Goal: Navigation & Orientation: Find specific page/section

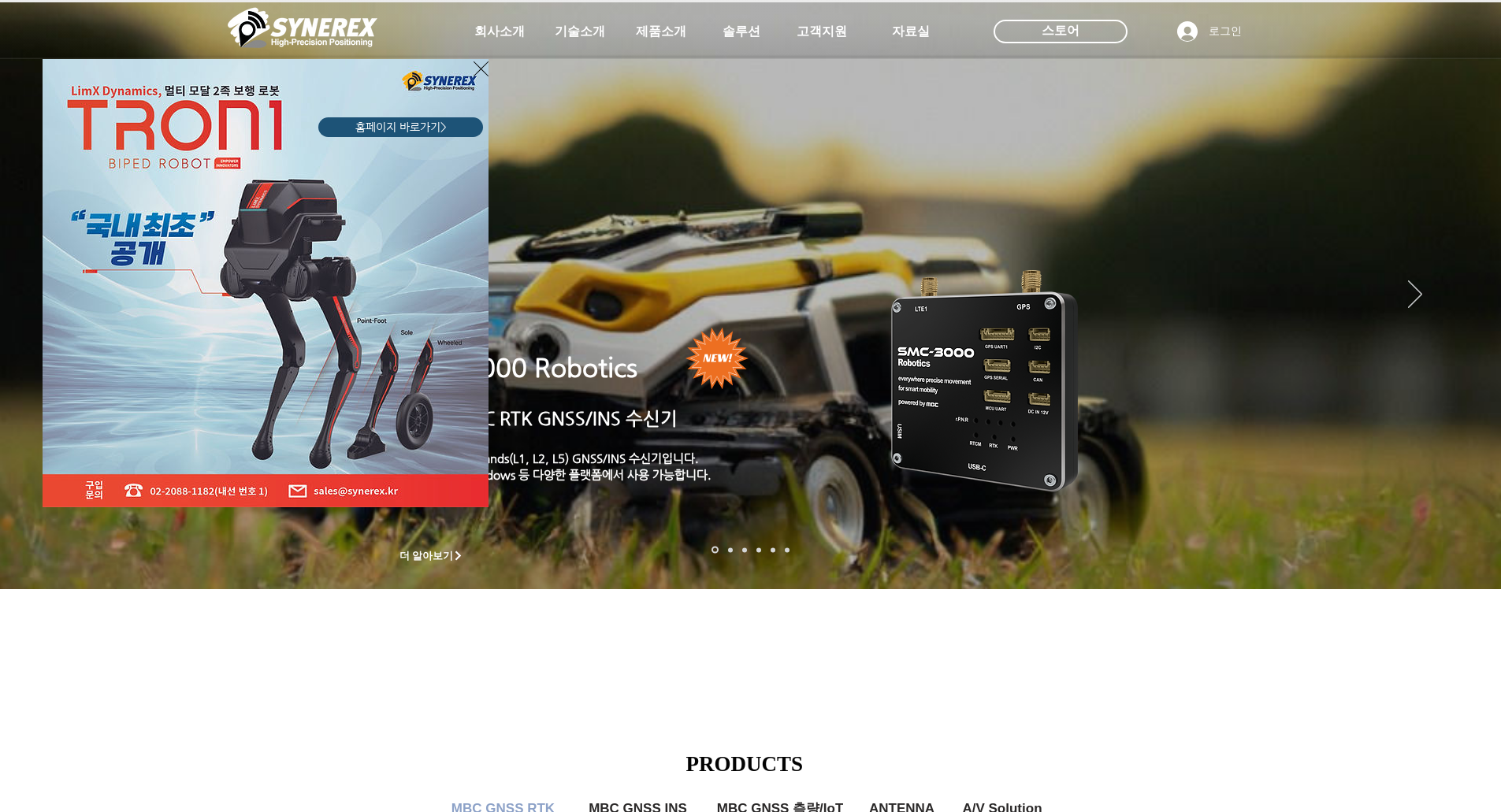
click at [478, 66] on icon "사이트로 돌아가기" at bounding box center [481, 69] width 15 height 15
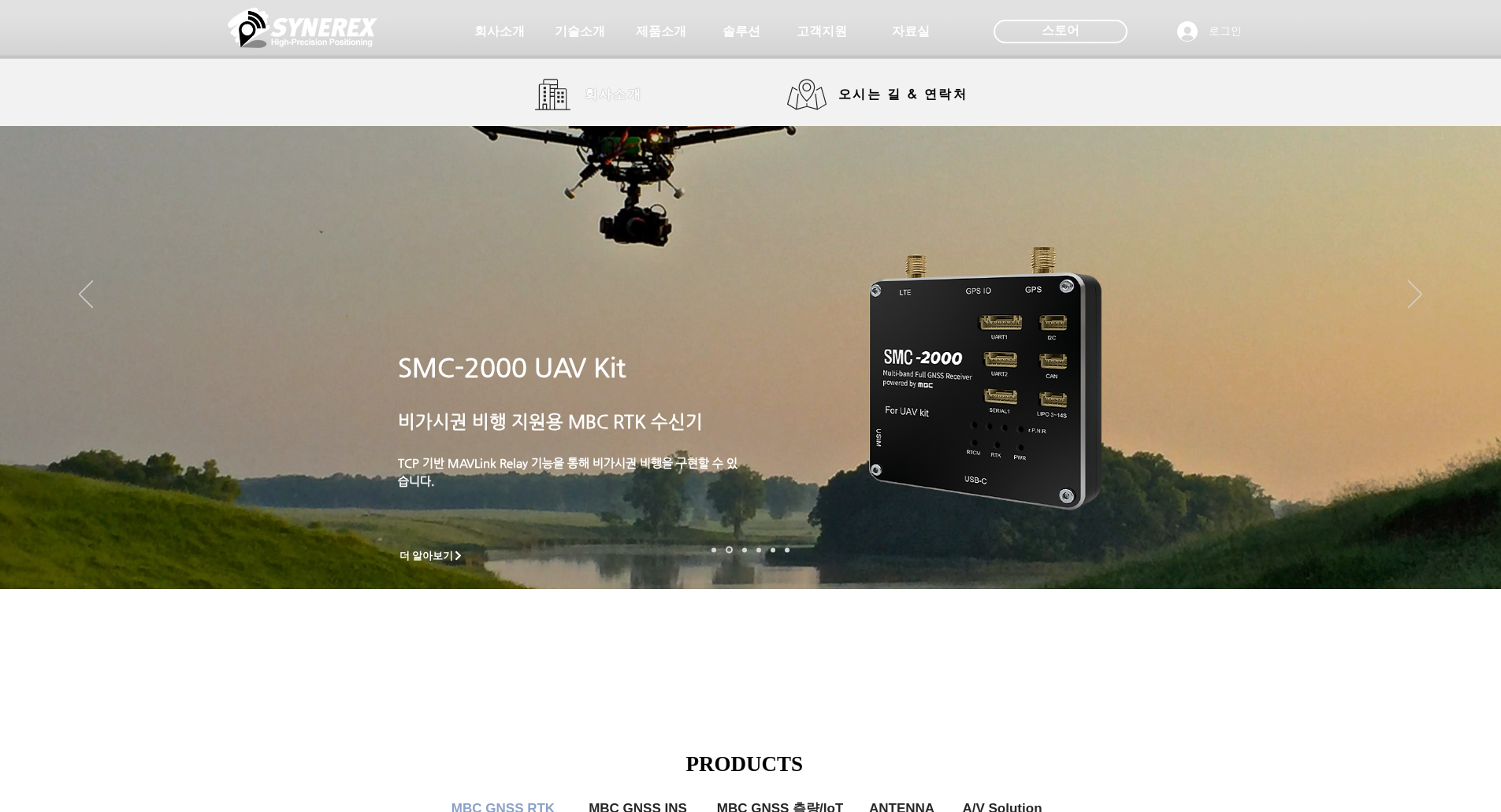
click at [556, 98] on link "회사소개" at bounding box center [594, 93] width 118 height 31
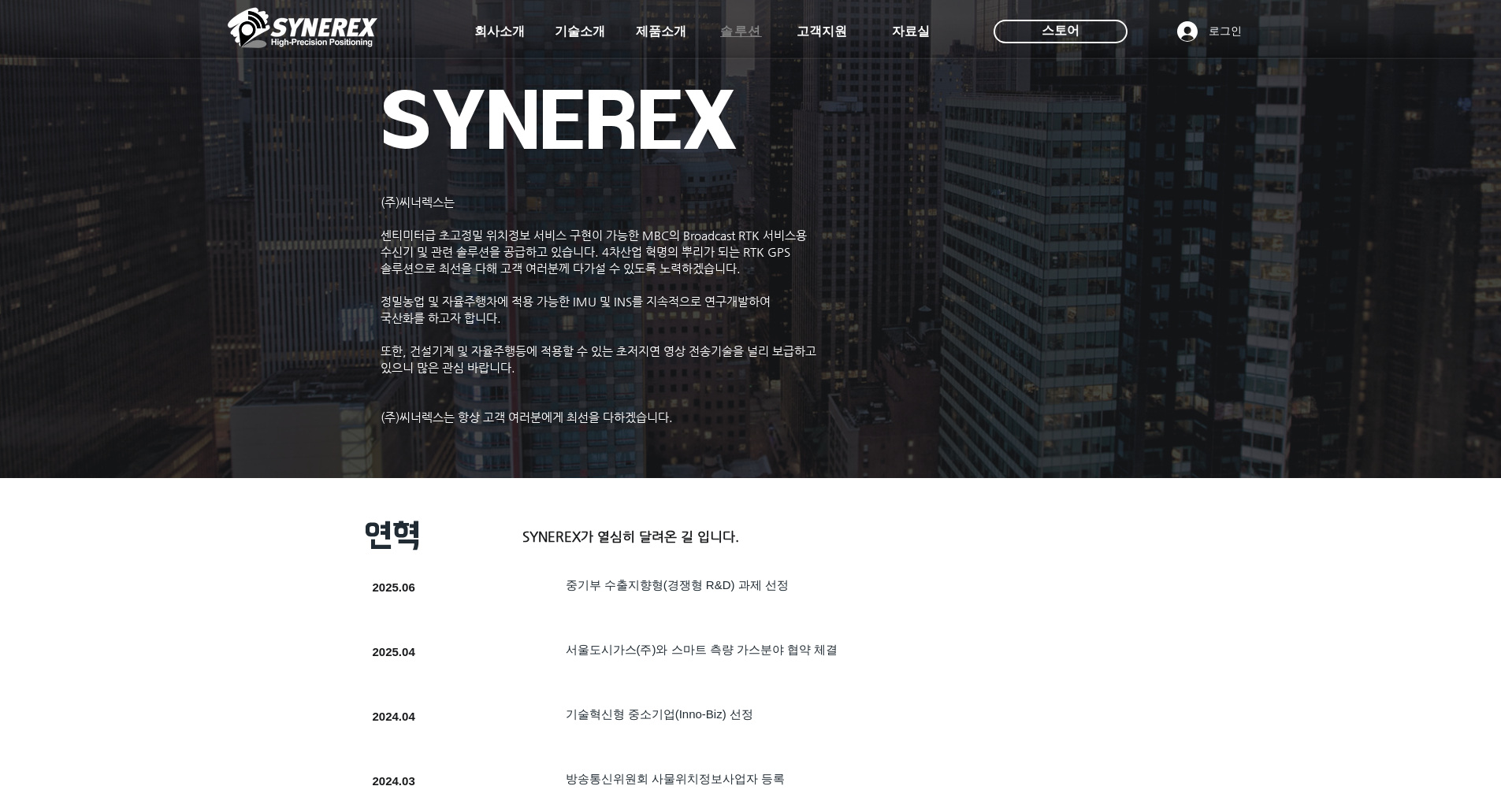
click at [757, 32] on span "솔루션" at bounding box center [741, 32] width 42 height 17
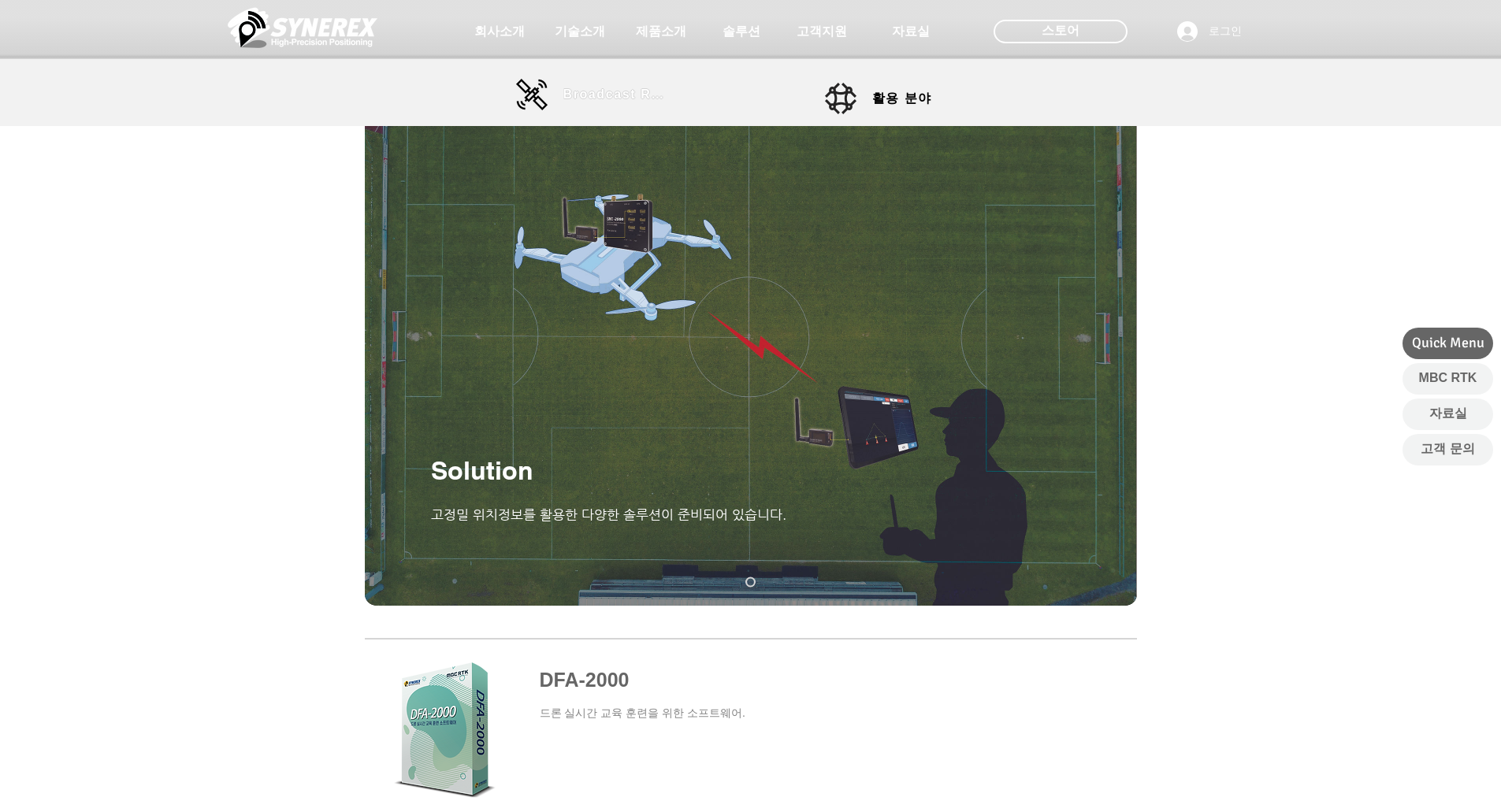
click at [595, 94] on span "Broadcast RTK" at bounding box center [616, 94] width 106 height 14
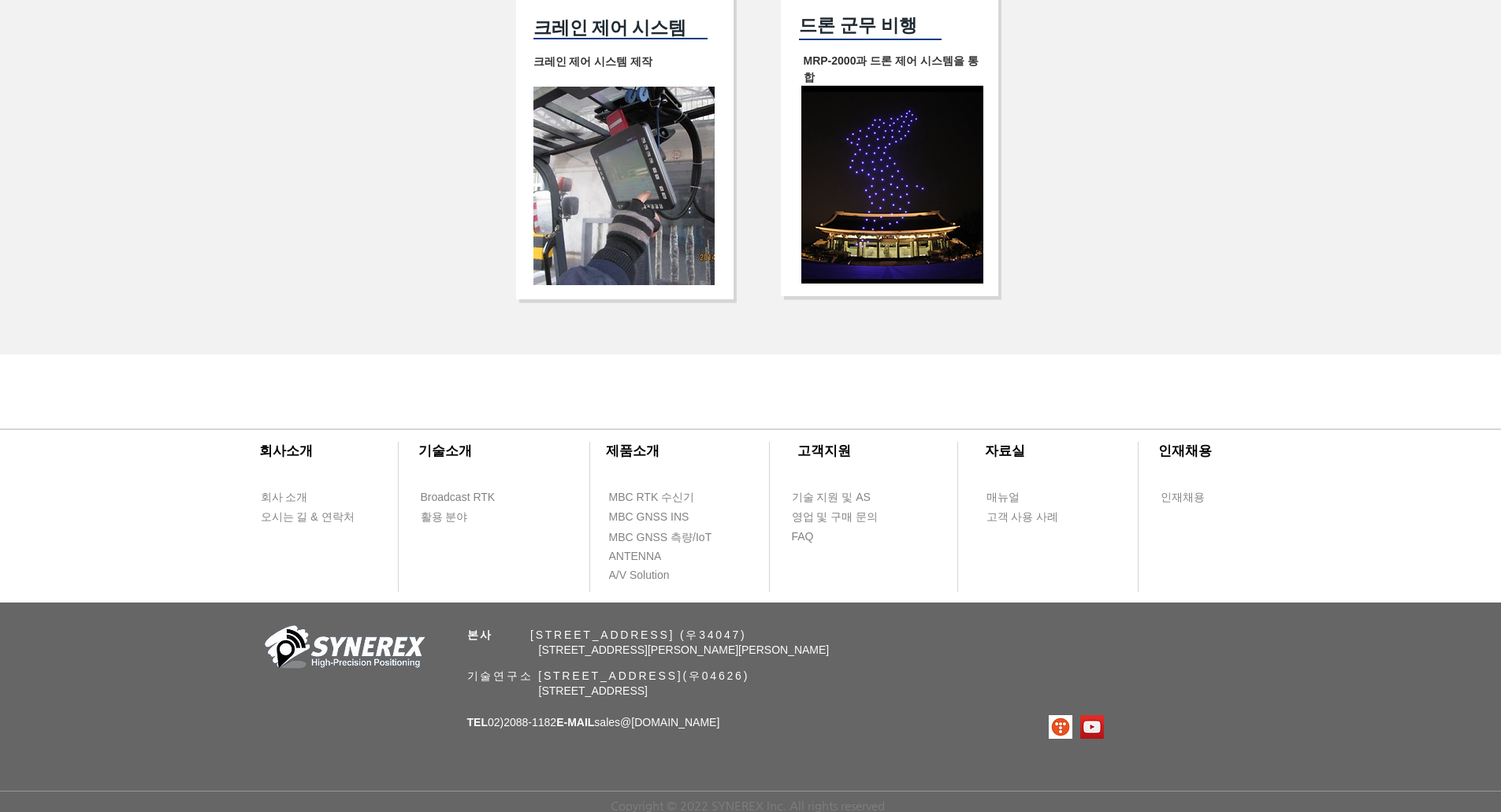
scroll to position [3272, 0]
click at [293, 513] on span "오시는 길 & 연락처" at bounding box center [307, 517] width 94 height 16
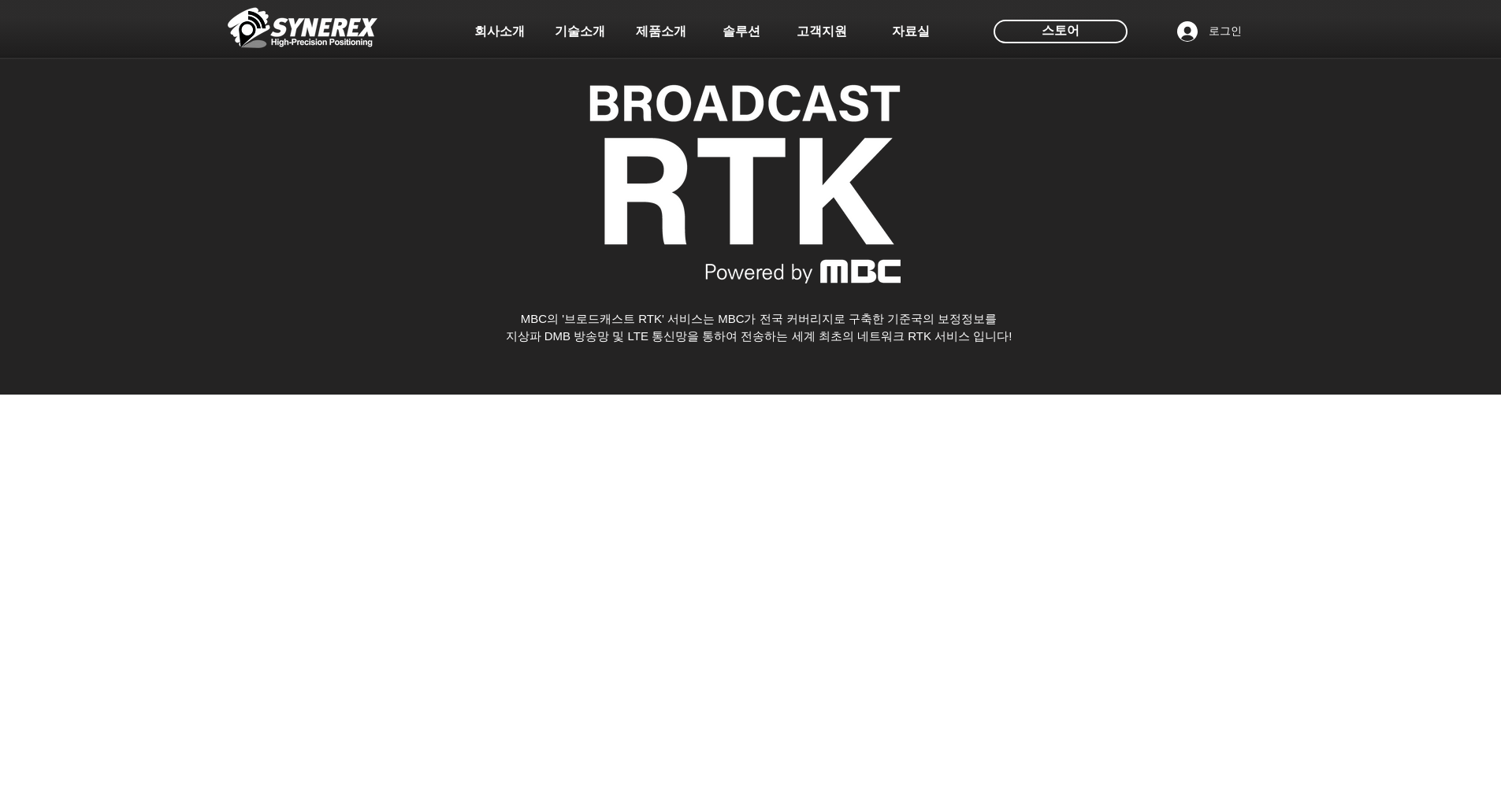
scroll to position [3272, 0]
